Goal: Task Accomplishment & Management: Complete application form

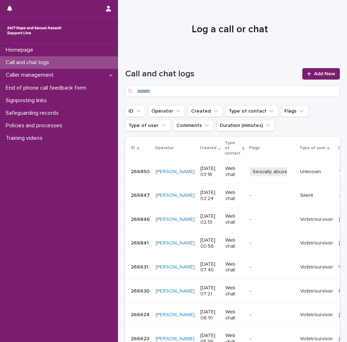
click at [37, 60] on p "Call and chat logs" at bounding box center [29, 62] width 52 height 7
click at [58, 63] on div "Call and chat logs" at bounding box center [59, 62] width 118 height 13
click at [325, 73] on span "Add New" at bounding box center [324, 73] width 21 height 5
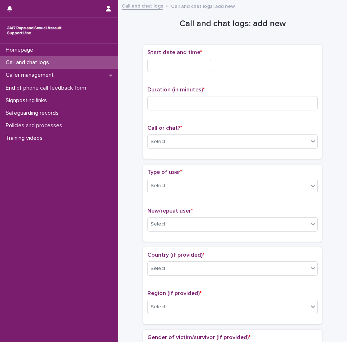
click at [197, 63] on input "text" at bounding box center [180, 65] width 64 height 13
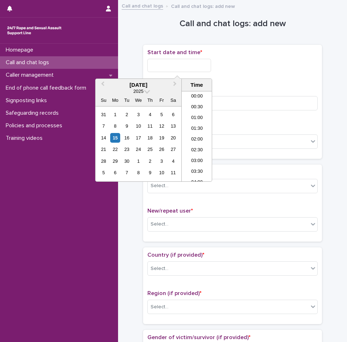
scroll to position [47, 0]
click at [196, 134] on li "04:00" at bounding box center [197, 136] width 30 height 11
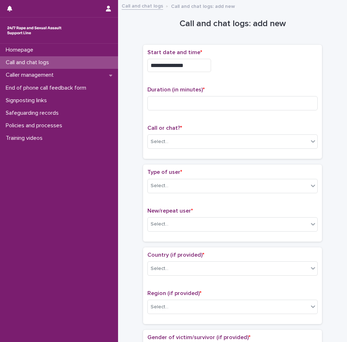
click at [192, 65] on input "**********" at bounding box center [180, 65] width 64 height 13
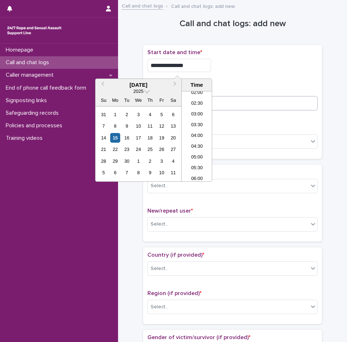
type input "**********"
click at [223, 106] on input at bounding box center [233, 103] width 170 height 14
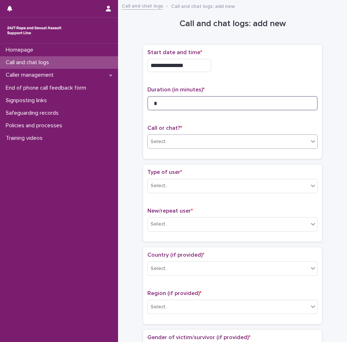
type input "*"
click at [194, 136] on div "Select..." at bounding box center [228, 142] width 161 height 12
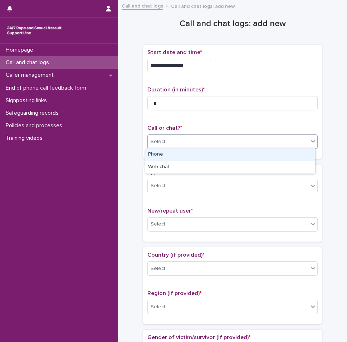
click at [180, 156] on div "Phone" at bounding box center [230, 154] width 170 height 13
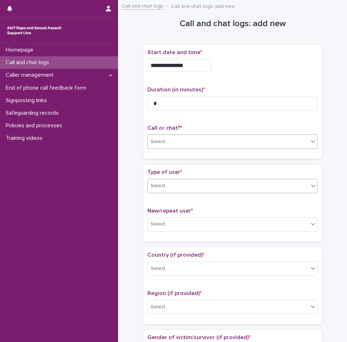
click at [182, 181] on div "Select..." at bounding box center [228, 186] width 161 height 12
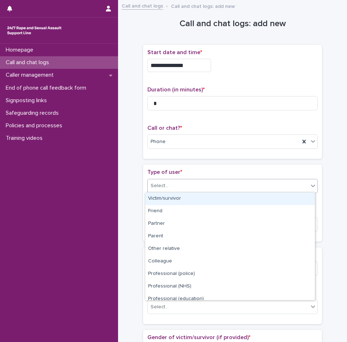
click at [174, 198] on div "Victim/survivor" at bounding box center [230, 198] width 170 height 13
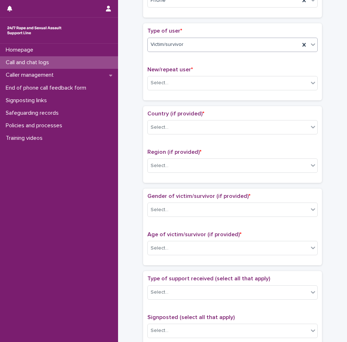
scroll to position [143, 0]
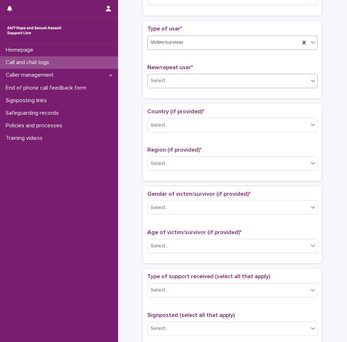
click at [169, 83] on div at bounding box center [169, 81] width 1 height 8
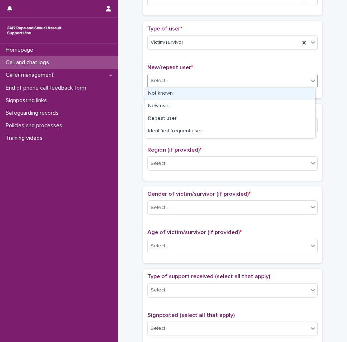
click at [165, 93] on div "Not known" at bounding box center [230, 93] width 170 height 13
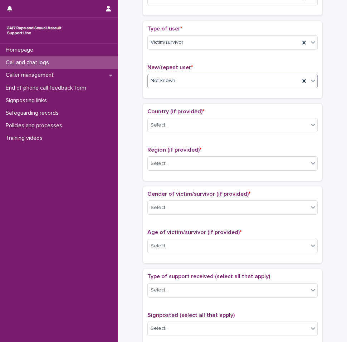
click at [179, 82] on div "Not known" at bounding box center [224, 81] width 152 height 12
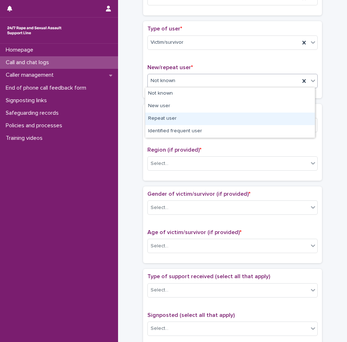
click at [173, 120] on div "Repeat user" at bounding box center [230, 118] width 170 height 13
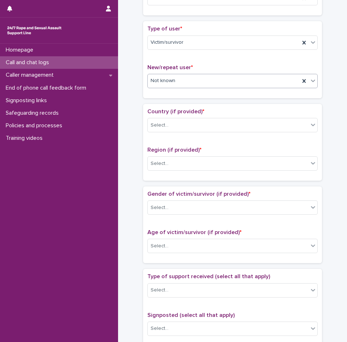
click at [174, 140] on div "Country (if provided) * Select... Region (if provided) * Select..." at bounding box center [233, 142] width 170 height 68
click at [175, 129] on div "Select..." at bounding box center [228, 125] width 161 height 12
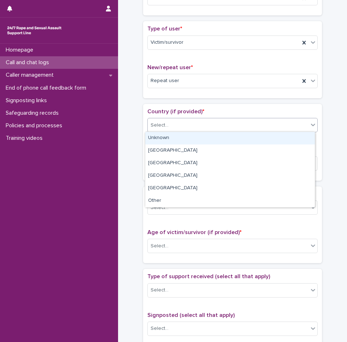
click at [168, 140] on div "Unknown" at bounding box center [230, 138] width 170 height 13
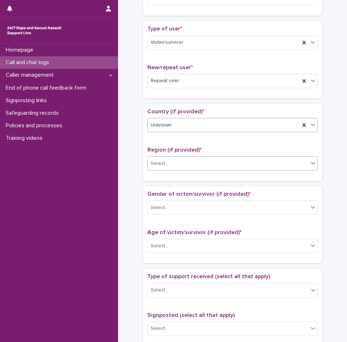
click at [167, 168] on div "Select..." at bounding box center [228, 164] width 161 height 12
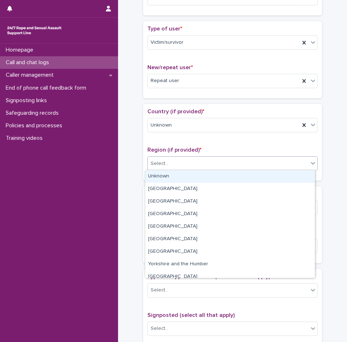
click at [168, 176] on div "Unknown" at bounding box center [230, 176] width 170 height 13
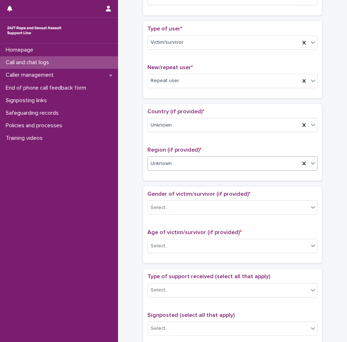
scroll to position [215, 0]
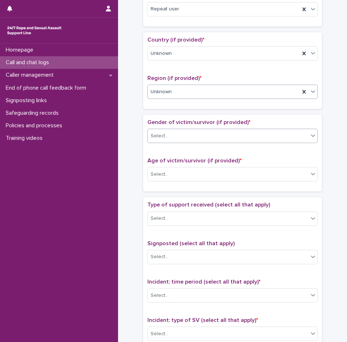
click at [169, 129] on div "Select..." at bounding box center [233, 136] width 170 height 14
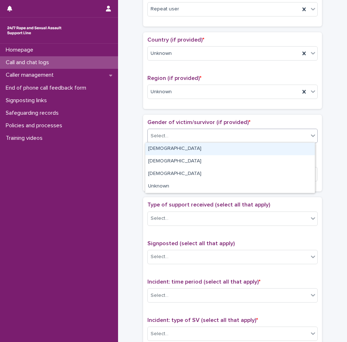
click at [162, 148] on div "[DEMOGRAPHIC_DATA]" at bounding box center [230, 149] width 170 height 13
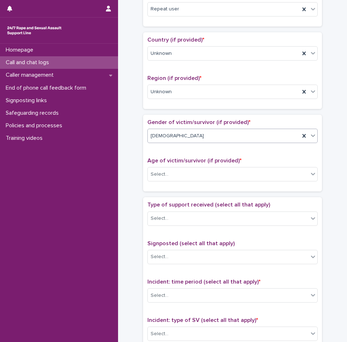
click at [168, 166] on div "Age of victim/survivor (if provided) * Select..." at bounding box center [233, 172] width 170 height 30
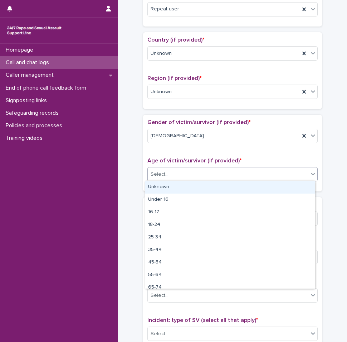
click at [168, 167] on div "Select..." at bounding box center [233, 174] width 170 height 14
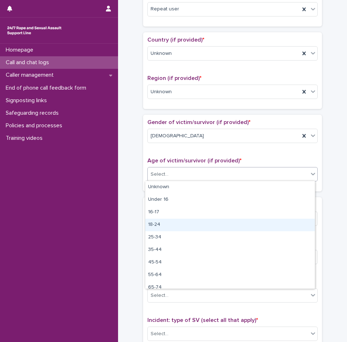
click at [152, 228] on div "18-24" at bounding box center [230, 224] width 170 height 13
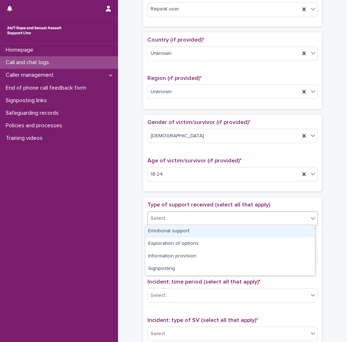
click at [173, 216] on div "Select..." at bounding box center [228, 218] width 161 height 12
click at [164, 236] on div "Emotional support" at bounding box center [230, 231] width 170 height 13
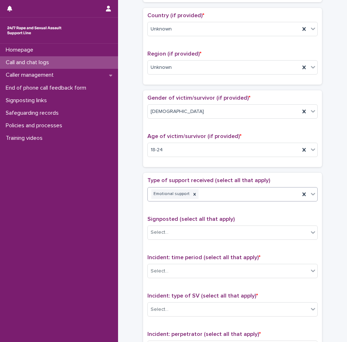
scroll to position [251, 0]
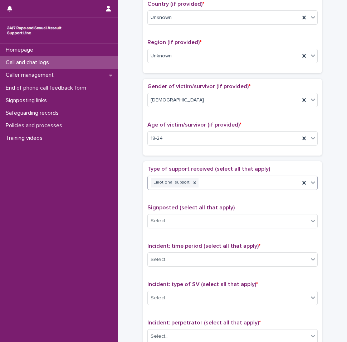
click at [220, 184] on div "Emotional support" at bounding box center [224, 182] width 152 height 13
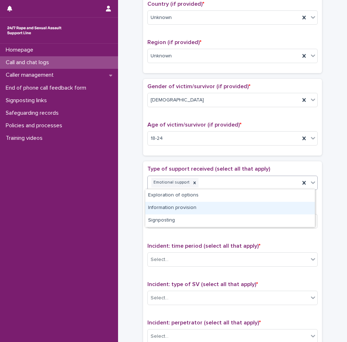
click at [172, 212] on div "Information provision" at bounding box center [230, 208] width 170 height 13
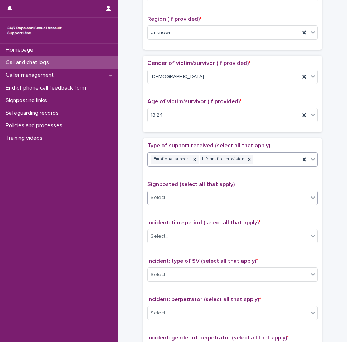
scroll to position [322, 0]
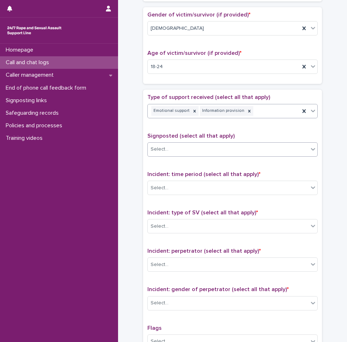
click at [170, 155] on body "**********" at bounding box center [173, 171] width 347 height 342
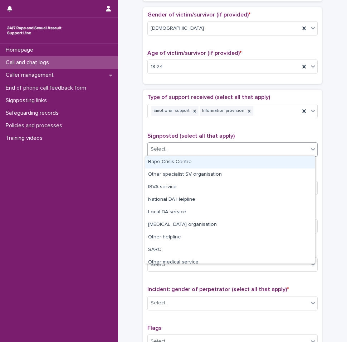
click at [189, 129] on div "Type of support received (select all that apply) Emotional support Information …" at bounding box center [233, 244] width 170 height 300
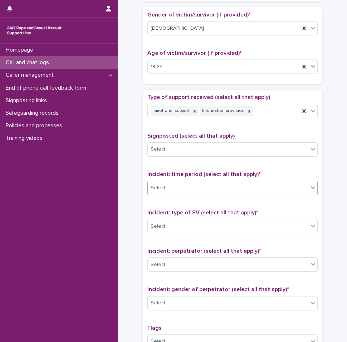
click at [165, 184] on div "Select..." at bounding box center [160, 188] width 18 height 8
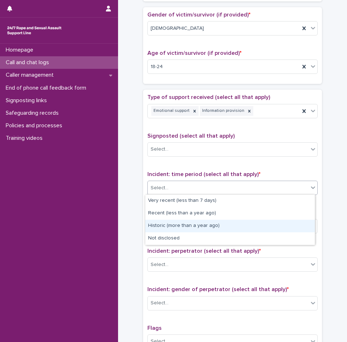
click at [168, 228] on div "Historic (more than a year ago)" at bounding box center [230, 225] width 170 height 13
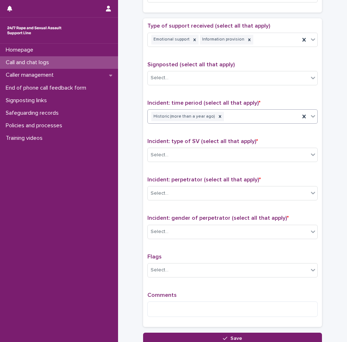
scroll to position [394, 0]
click at [171, 149] on div "Select..." at bounding box center [228, 155] width 161 height 12
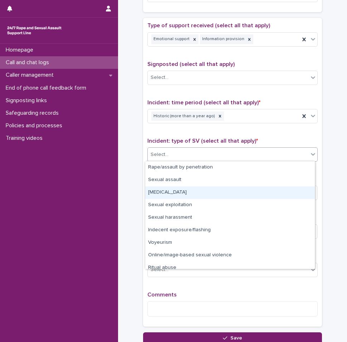
click at [167, 192] on div "[MEDICAL_DATA]" at bounding box center [230, 192] width 170 height 13
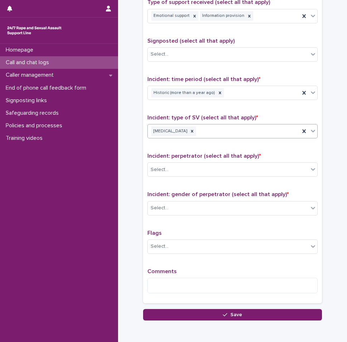
scroll to position [430, 0]
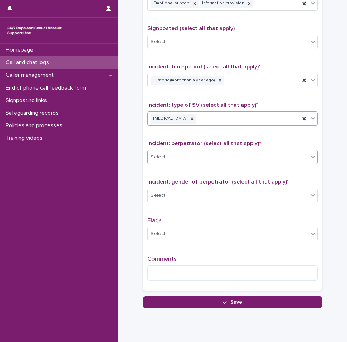
click at [171, 162] on div "Select..." at bounding box center [233, 157] width 170 height 14
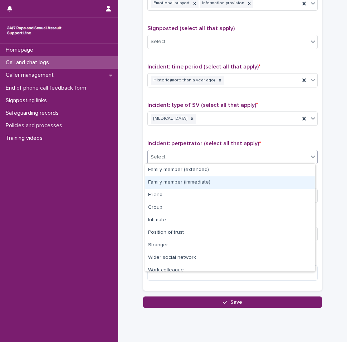
click at [183, 181] on div "Family member (immediate)" at bounding box center [230, 182] width 170 height 13
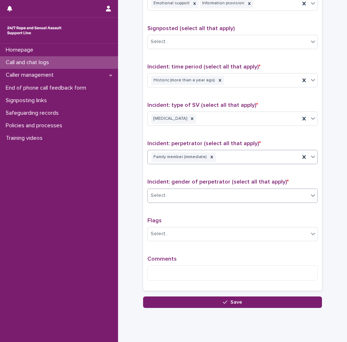
scroll to position [451, 0]
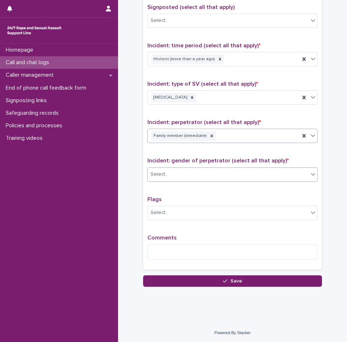
click at [177, 173] on div "Select..." at bounding box center [228, 174] width 161 height 12
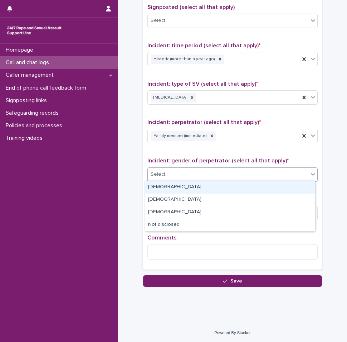
click at [168, 189] on div "[DEMOGRAPHIC_DATA]" at bounding box center [230, 187] width 170 height 13
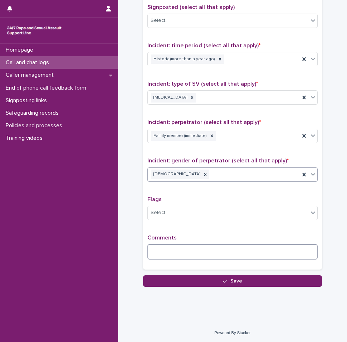
click at [175, 245] on textarea at bounding box center [233, 251] width 170 height 15
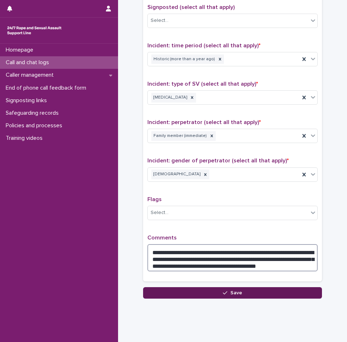
type textarea "**********"
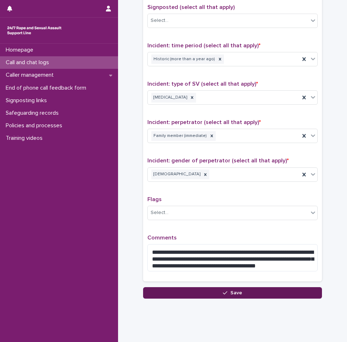
click at [214, 294] on button "Save" at bounding box center [232, 292] width 179 height 11
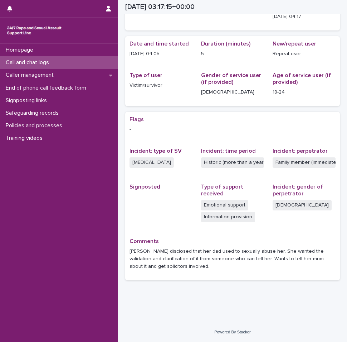
scroll to position [51, 0]
click at [45, 66] on p "Call and chat logs" at bounding box center [29, 62] width 52 height 7
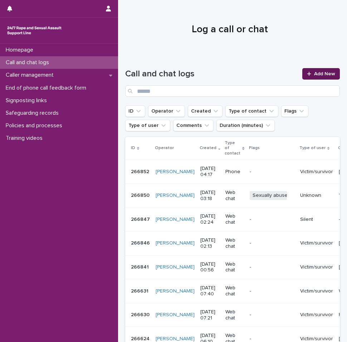
click at [328, 74] on span "Add New" at bounding box center [324, 73] width 21 height 5
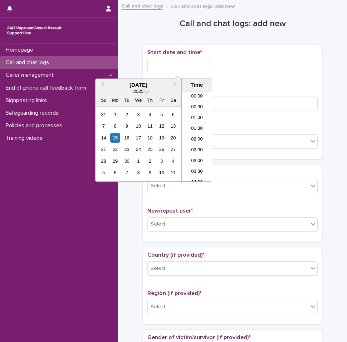
click at [172, 59] on input "text" at bounding box center [180, 65] width 64 height 13
click at [197, 127] on li "04:00" at bounding box center [197, 125] width 30 height 11
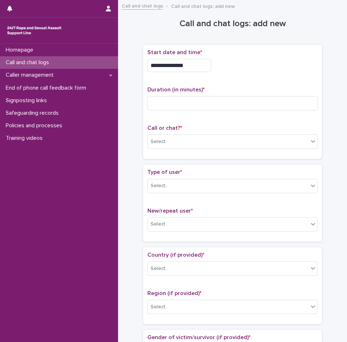
click at [188, 64] on input "**********" at bounding box center [180, 65] width 64 height 13
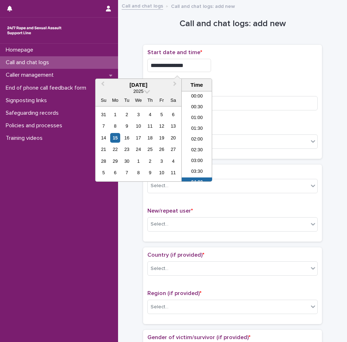
scroll to position [47, 0]
type input "**********"
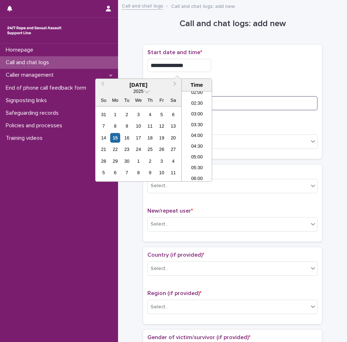
click at [251, 97] on input at bounding box center [233, 103] width 170 height 14
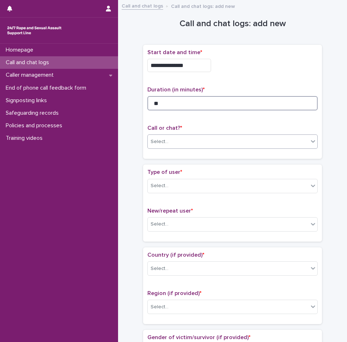
type input "**"
click at [193, 134] on div "Select..." at bounding box center [233, 141] width 170 height 14
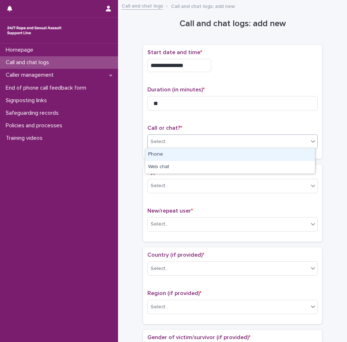
click at [174, 157] on div "Phone" at bounding box center [230, 154] width 170 height 13
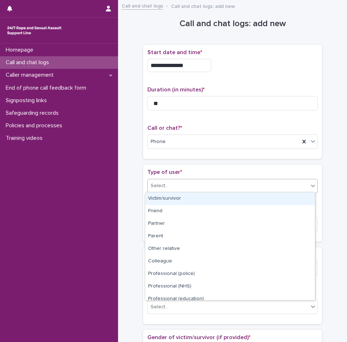
click at [170, 180] on div "Select..." at bounding box center [228, 186] width 161 height 12
click at [171, 198] on div "Victim/survivor" at bounding box center [230, 198] width 170 height 13
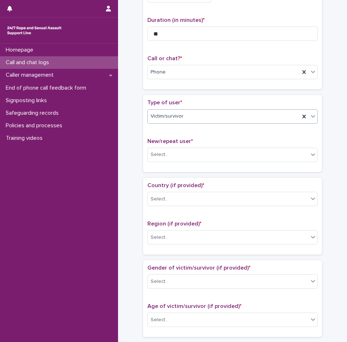
scroll to position [72, 0]
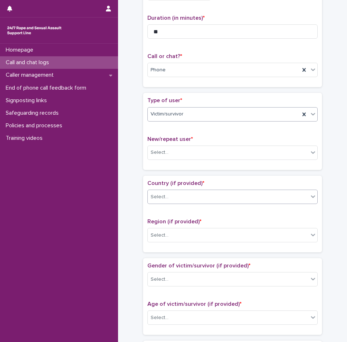
click at [194, 200] on div "Select..." at bounding box center [228, 197] width 161 height 12
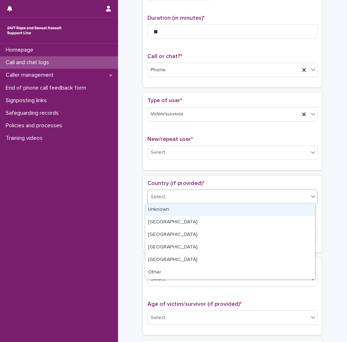
click at [186, 211] on div "Unknown" at bounding box center [230, 209] width 170 height 13
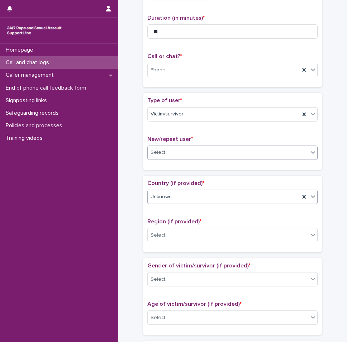
click at [192, 154] on div "Select..." at bounding box center [228, 152] width 161 height 12
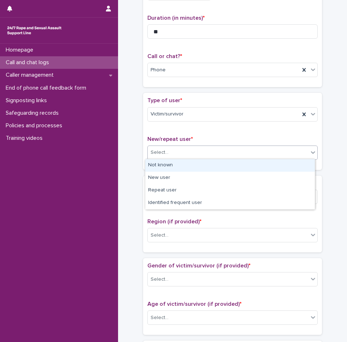
click at [184, 166] on div "Not known" at bounding box center [230, 165] width 170 height 13
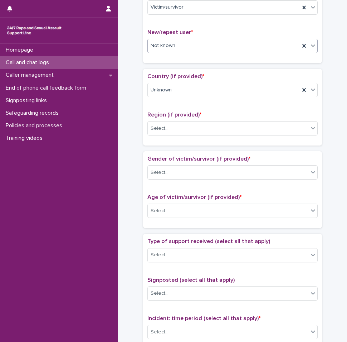
scroll to position [179, 0]
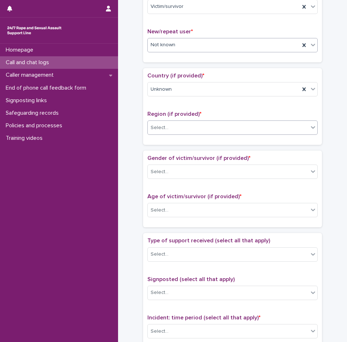
click at [203, 124] on div "Select..." at bounding box center [228, 128] width 161 height 12
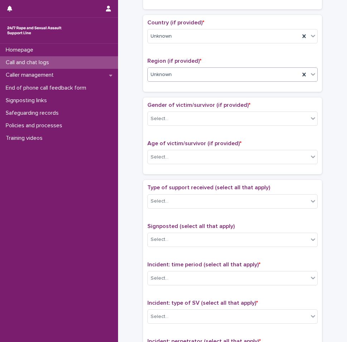
scroll to position [251, 0]
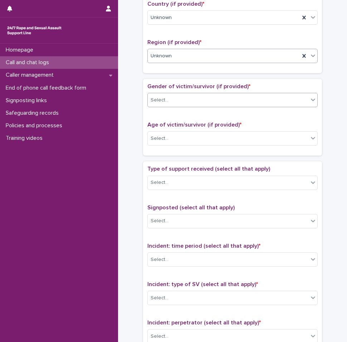
click at [195, 105] on div "Select..." at bounding box center [233, 100] width 170 height 14
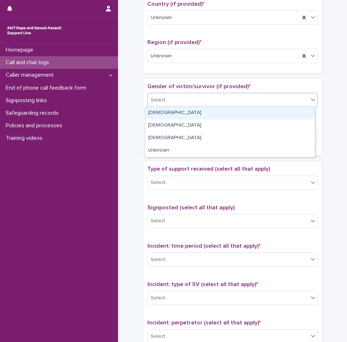
click at [194, 114] on div "[DEMOGRAPHIC_DATA]" at bounding box center [230, 113] width 170 height 13
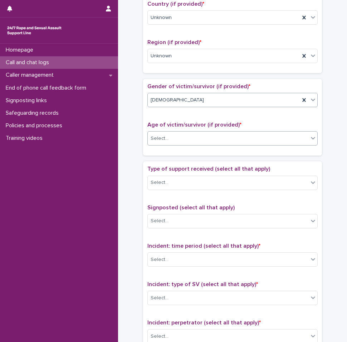
click at [194, 140] on div "Select..." at bounding box center [228, 138] width 161 height 12
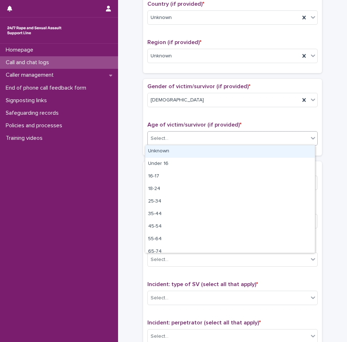
click at [179, 153] on div "Unknown" at bounding box center [230, 151] width 170 height 13
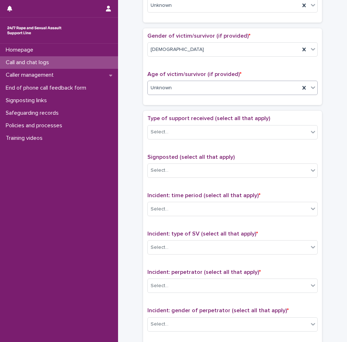
scroll to position [358, 0]
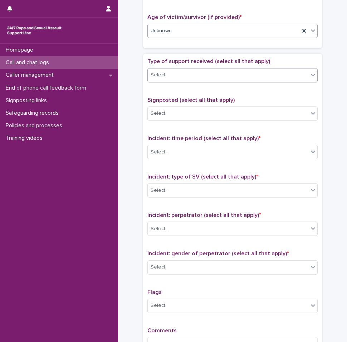
click at [165, 74] on div "Select..." at bounding box center [160, 75] width 18 height 8
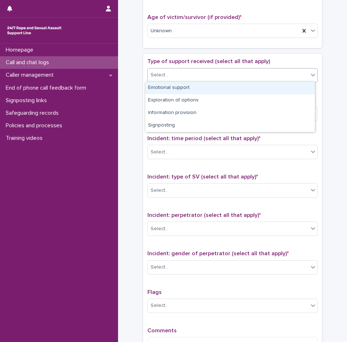
click at [167, 88] on div "Emotional support" at bounding box center [230, 88] width 170 height 13
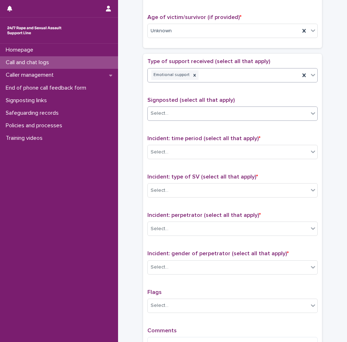
click at [182, 113] on div "Select..." at bounding box center [228, 113] width 161 height 12
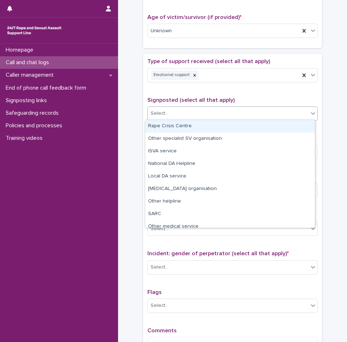
click at [180, 102] on span "Signposted (select all that apply)" at bounding box center [191, 100] width 87 height 6
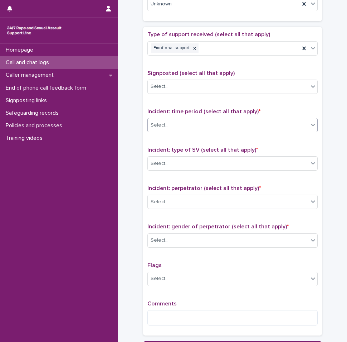
scroll to position [430, 0]
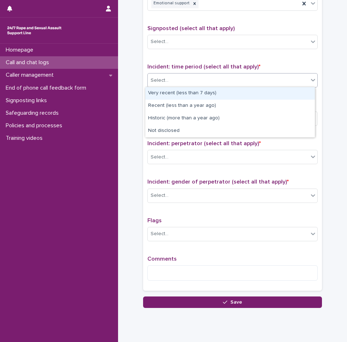
click at [192, 83] on div "Select..." at bounding box center [228, 80] width 161 height 12
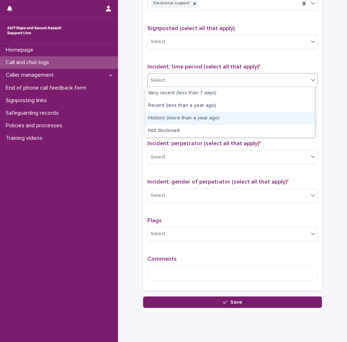
click at [178, 116] on div "Historic (more than a year ago)" at bounding box center [230, 118] width 170 height 13
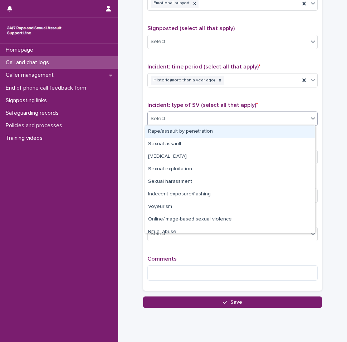
click at [208, 119] on div "Select..." at bounding box center [228, 119] width 161 height 12
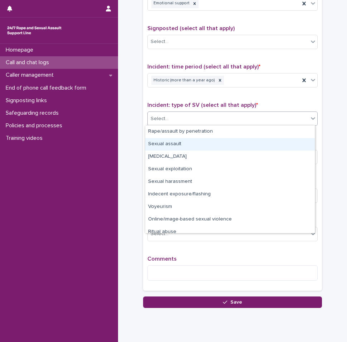
scroll to position [18, 0]
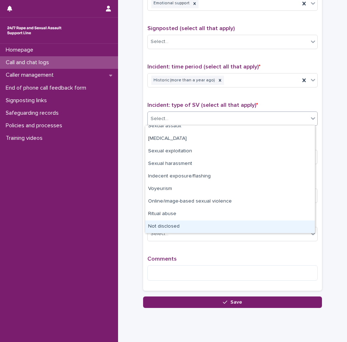
click at [187, 224] on div "Not disclosed" at bounding box center [230, 226] width 170 height 13
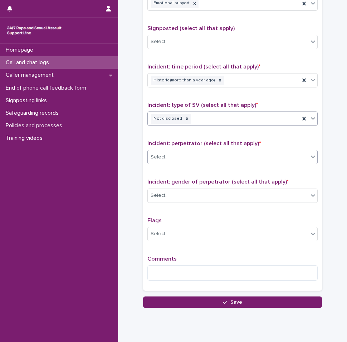
click at [182, 161] on div "Select..." at bounding box center [228, 157] width 161 height 12
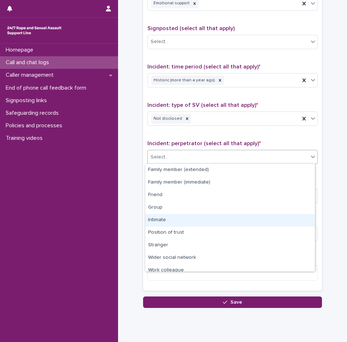
click at [168, 220] on div "Intimate" at bounding box center [230, 220] width 170 height 13
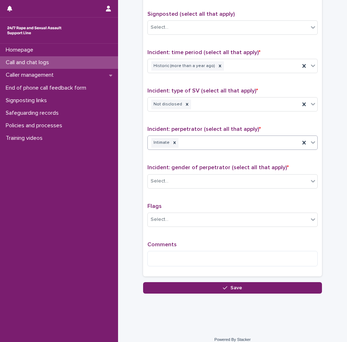
scroll to position [451, 0]
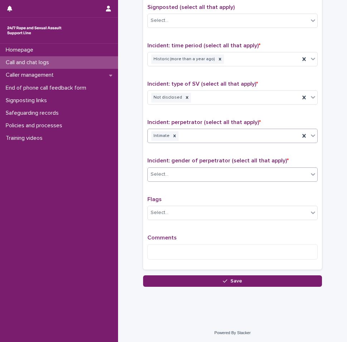
click at [183, 169] on div "Select..." at bounding box center [228, 174] width 161 height 12
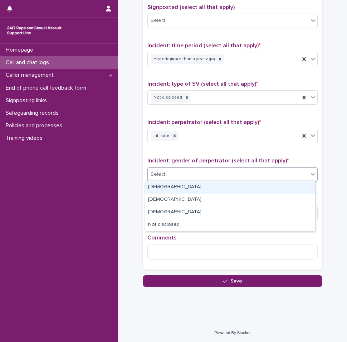
click at [177, 185] on div "[DEMOGRAPHIC_DATA]" at bounding box center [230, 187] width 170 height 13
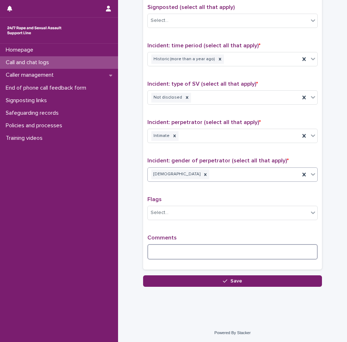
click at [170, 246] on textarea at bounding box center [233, 251] width 170 height 15
type textarea "*"
click at [298, 252] on textarea "**********" at bounding box center [233, 251] width 170 height 15
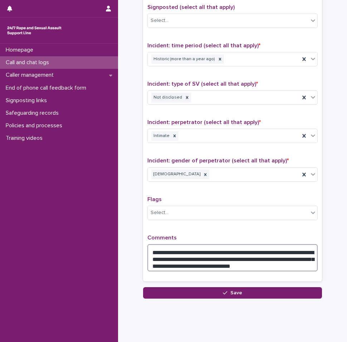
drag, startPoint x: 255, startPoint y: 261, endPoint x: 150, endPoint y: 245, distance: 106.6
click at [150, 245] on textarea "**********" at bounding box center [233, 257] width 170 height 27
click at [251, 266] on textarea "**********" at bounding box center [233, 257] width 170 height 27
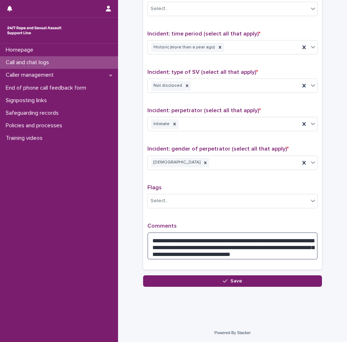
type textarea "**********"
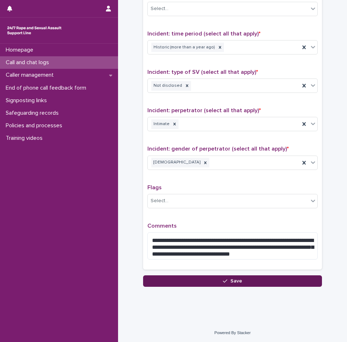
click at [243, 282] on button "Save" at bounding box center [232, 280] width 179 height 11
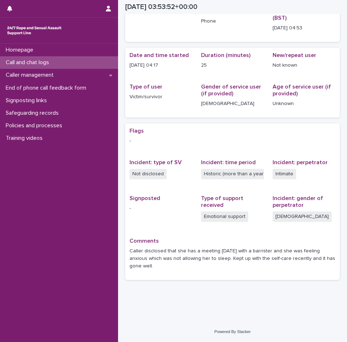
scroll to position [39, 0]
click at [66, 59] on div "Call and chat logs" at bounding box center [59, 62] width 118 height 13
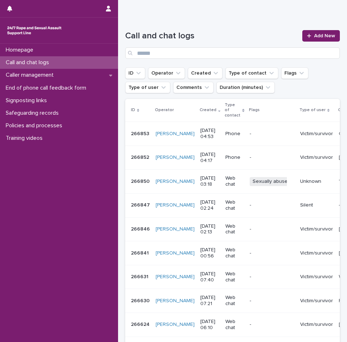
scroll to position [72, 0]
